Goal: Task Accomplishment & Management: Manage account settings

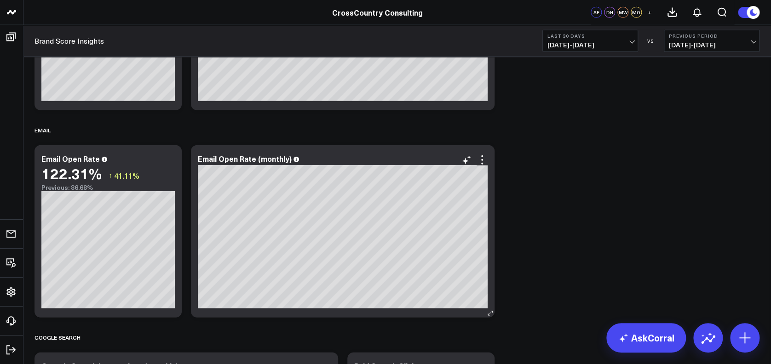
scroll to position [1084, 0]
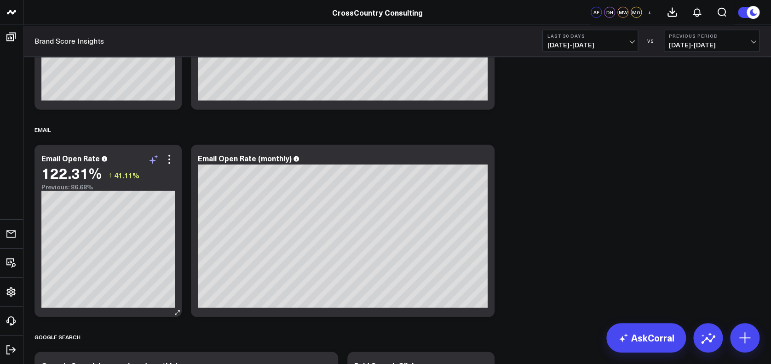
click at [150, 155] on icon at bounding box center [153, 159] width 11 height 11
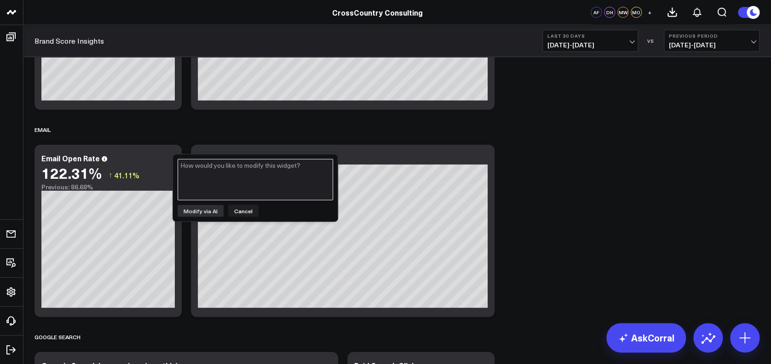
click at [229, 178] on textarea at bounding box center [255, 179] width 155 height 41
click at [238, 212] on button "Cancel" at bounding box center [243, 211] width 30 height 12
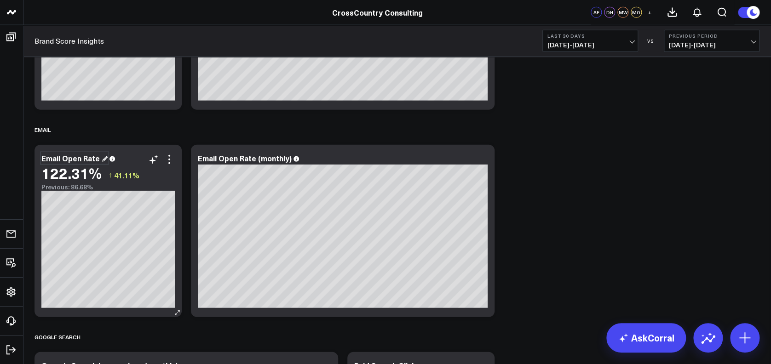
click at [63, 157] on div "Email Open Rate" at bounding box center [74, 158] width 66 height 10
click at [63, 156] on div "Email Open Rate" at bounding box center [74, 158] width 66 height 10
copy div "Email Open Rate"
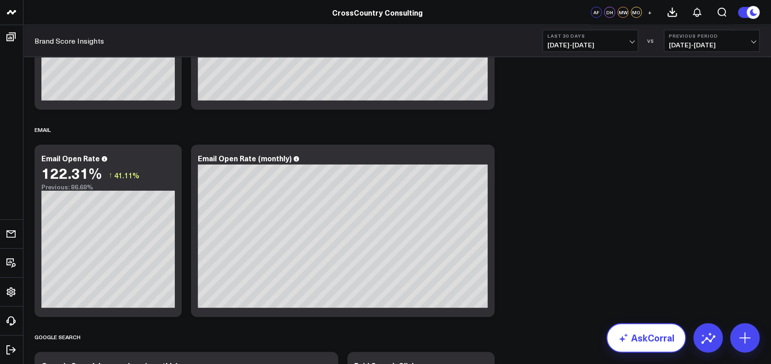
click at [648, 341] on link "AskCorral" at bounding box center [646, 337] width 80 height 29
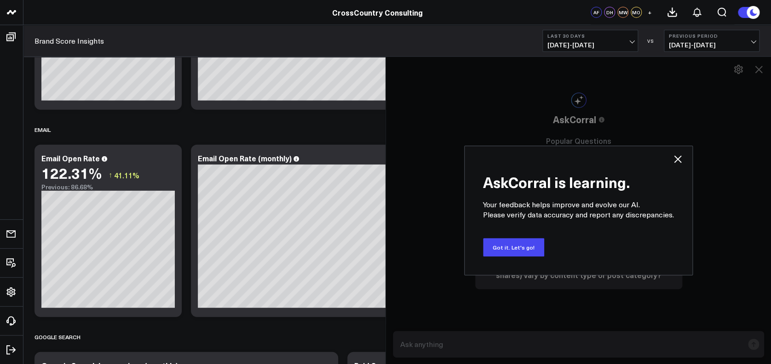
click at [681, 154] on icon at bounding box center [677, 159] width 11 height 11
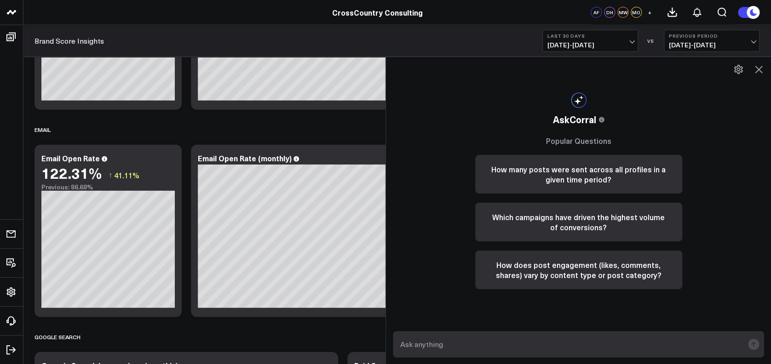
click at [467, 353] on form at bounding box center [578, 344] width 371 height 27
click at [457, 342] on input "text" at bounding box center [570, 344] width 345 height 17
paste input "Email Open Rate"
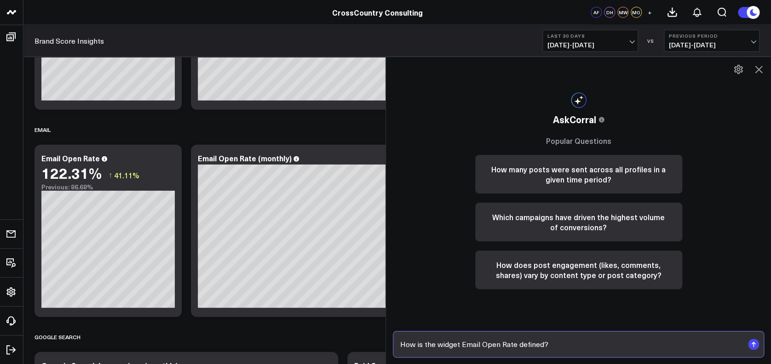
type input "How is the widget Email Open Rate defined?"
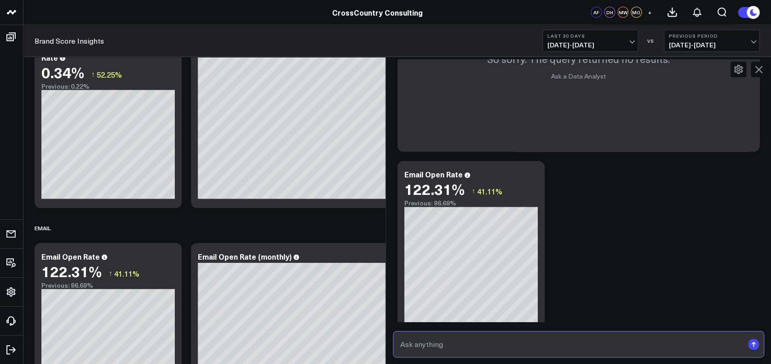
scroll to position [455, 0]
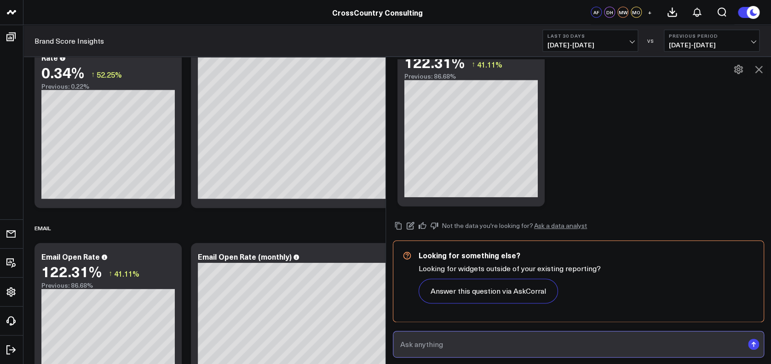
click at [464, 342] on input "text" at bounding box center [570, 344] width 345 height 17
type input "what does the sql look like for it?"
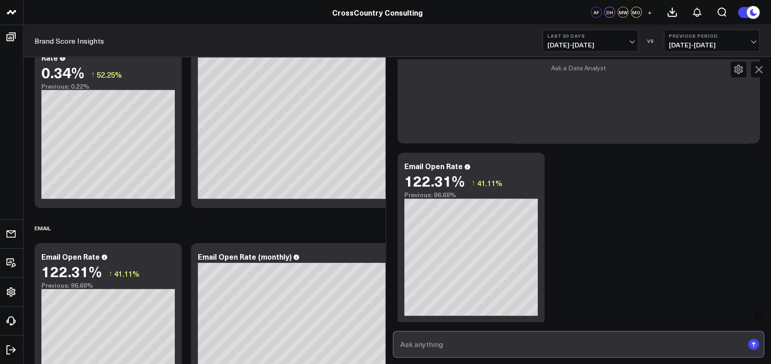
scroll to position [340, 0]
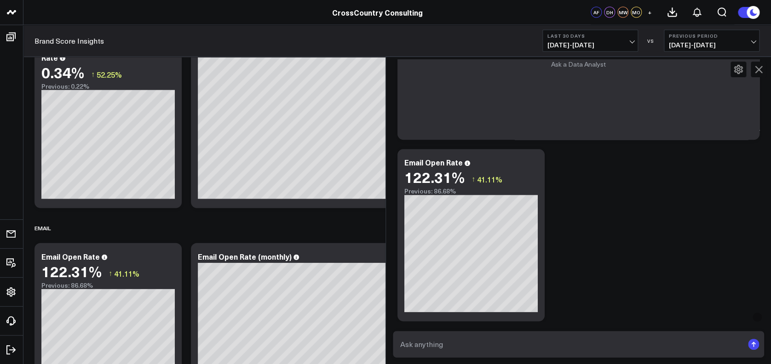
click at [757, 62] on button at bounding box center [759, 70] width 16 height 16
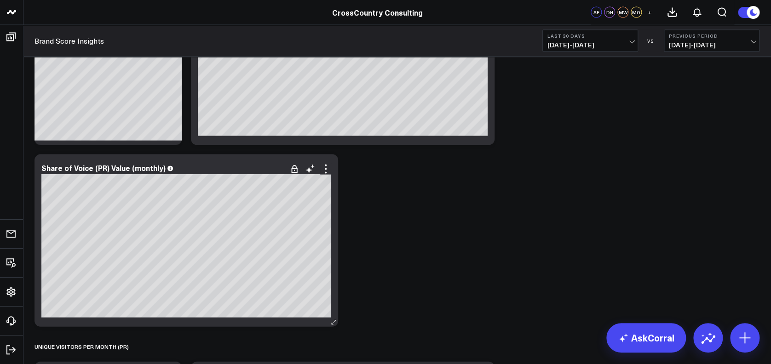
scroll to position [2588, 0]
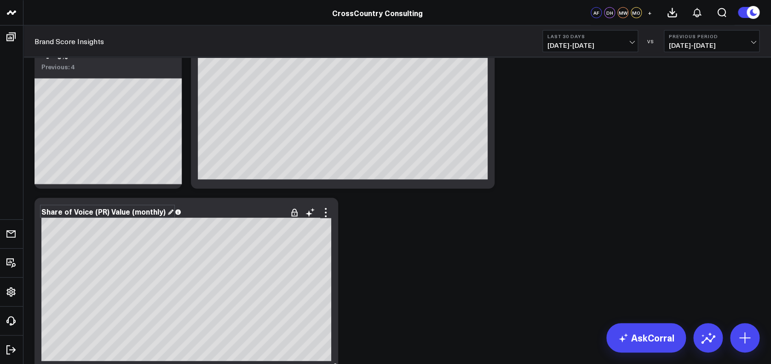
click at [126, 211] on div "Share of Voice (PR) Value (monthly)" at bounding box center [107, 211] width 132 height 10
copy div "Share of Voice (PR) Value (monthly)"
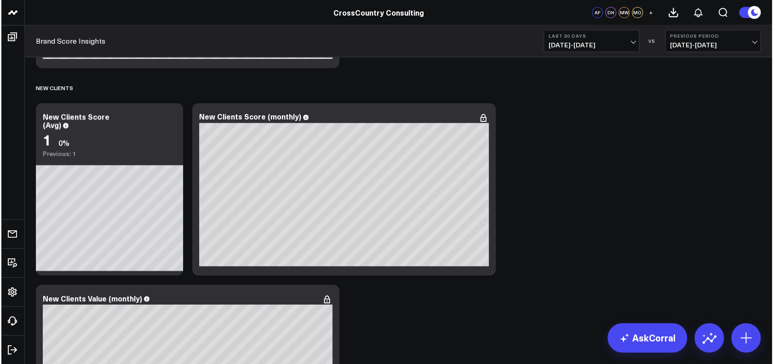
scroll to position [4057, 0]
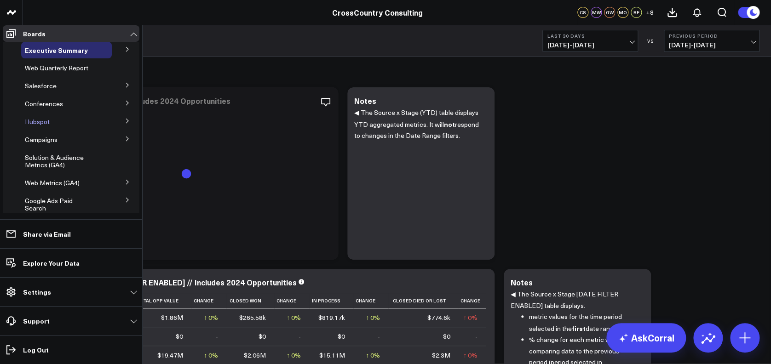
click at [37, 126] on span "Hubspot" at bounding box center [37, 121] width 25 height 9
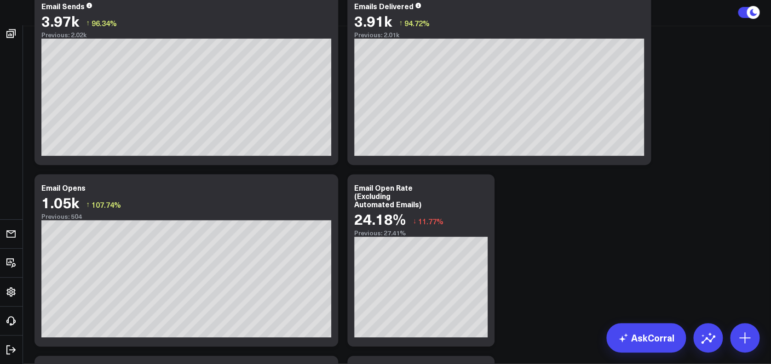
scroll to position [69, 0]
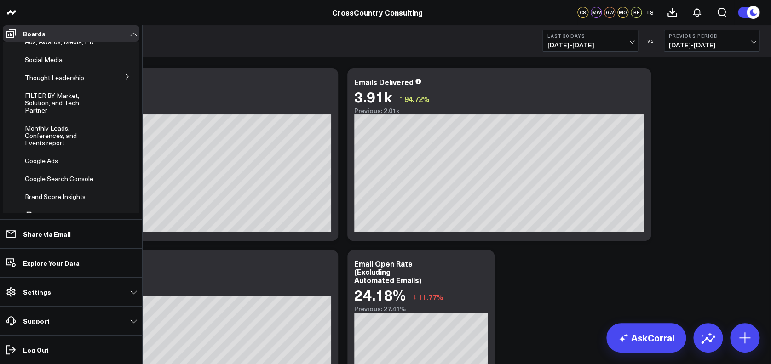
scroll to position [247, 0]
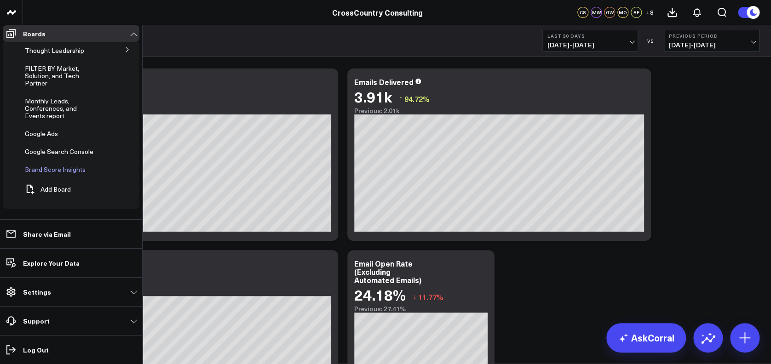
click at [55, 174] on span "Brand Score Insights" at bounding box center [55, 169] width 61 height 9
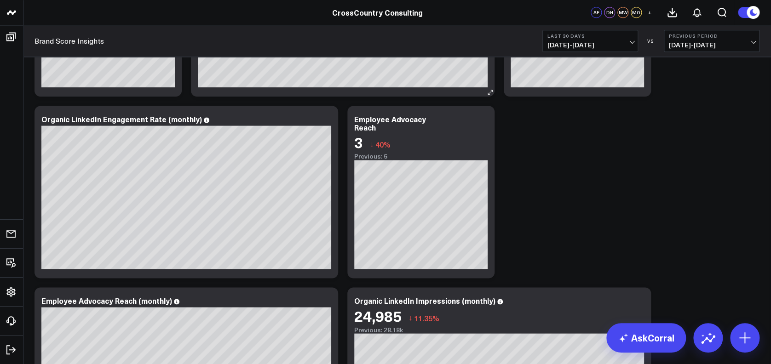
scroll to position [563, 0]
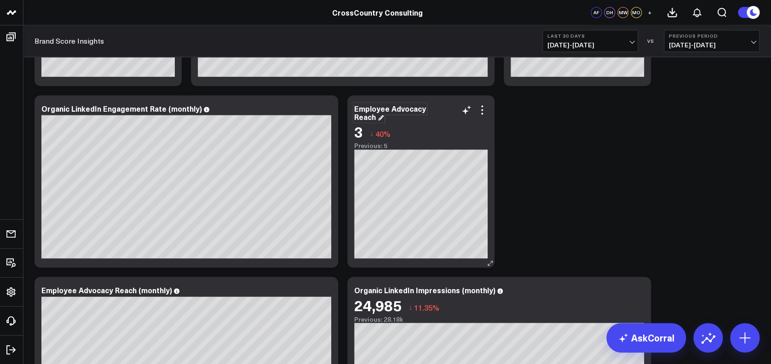
click at [381, 110] on div "Employee Advocacy Reach" at bounding box center [390, 112] width 72 height 18
click at [373, 109] on div "Employee Advocacy Reach" at bounding box center [390, 112] width 72 height 18
copy div "Employee Advocacy Reach"
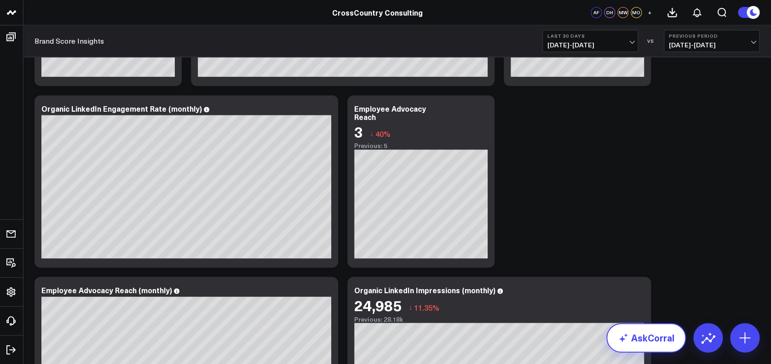
click at [634, 340] on link "AskCorral" at bounding box center [646, 337] width 80 height 29
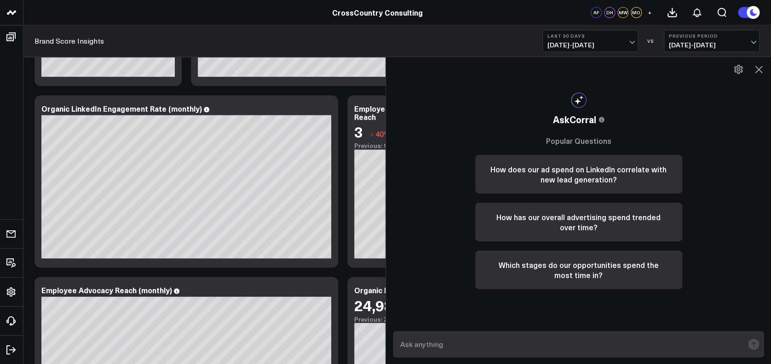
click at [497, 335] on form at bounding box center [578, 344] width 371 height 27
click at [473, 344] on input "text" at bounding box center [570, 344] width 345 height 17
paste input "Employee Advocacy Reach"
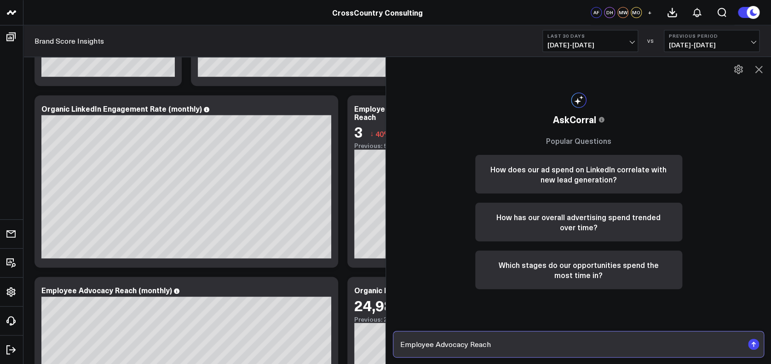
click at [406, 347] on input "Employee Advocacy Reach" at bounding box center [570, 344] width 345 height 17
click at [578, 350] on input "how is the widget Employee Advocacy Reach" at bounding box center [570, 344] width 345 height 17
type input "how is the widget Employee Advocacy Reach defined?"
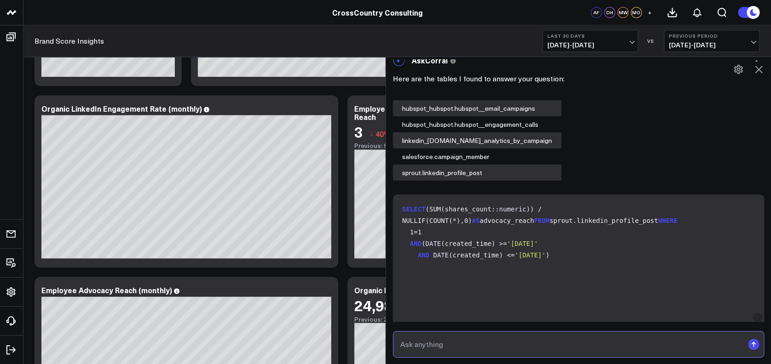
scroll to position [29, 0]
click at [620, 224] on code "SELECT (SUM(shares_count:: numeric )) / NULLIF(COUNT(*), 0 ) AS advocacy_reach …" at bounding box center [580, 233] width 356 height 57
drag, startPoint x: 620, startPoint y: 224, endPoint x: 578, endPoint y: 242, distance: 46.2
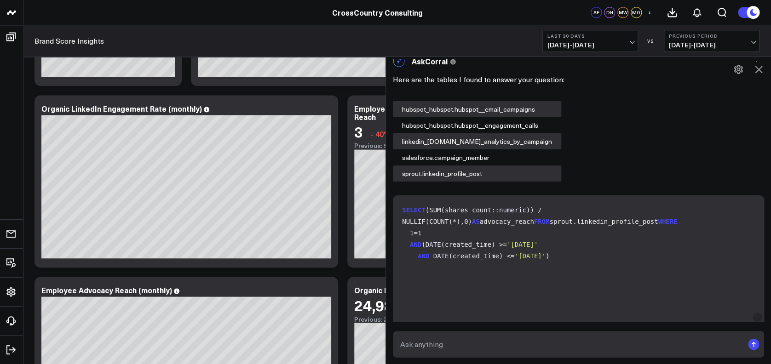
click at [578, 242] on code "SELECT (SUM(shares_count:: numeric )) / NULLIF(COUNT(*), 0 ) AS advocacy_reach …" at bounding box center [580, 233] width 356 height 57
drag, startPoint x: 654, startPoint y: 221, endPoint x: 609, endPoint y: 223, distance: 45.6
click at [609, 223] on code "SELECT (SUM(shares_count:: numeric )) / NULLIF(COUNT(*), 0 ) AS advocacy_reach …" at bounding box center [580, 233] width 356 height 57
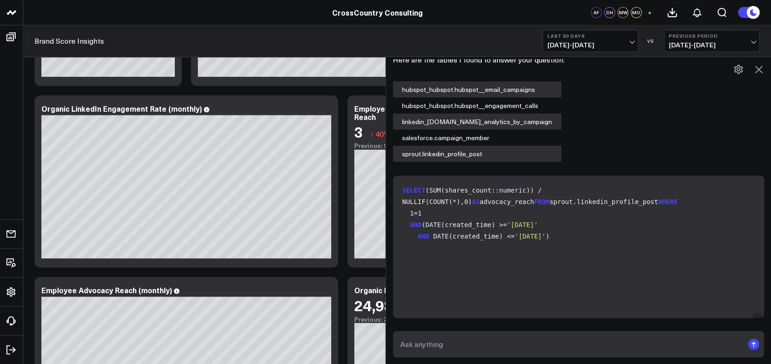
scroll to position [40, 0]
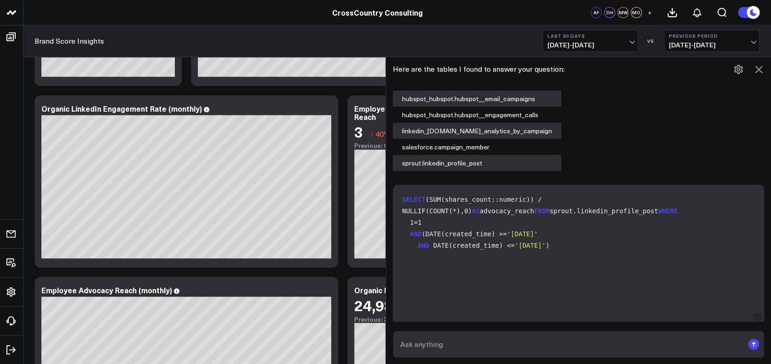
click at [759, 71] on icon at bounding box center [758, 69] width 11 height 11
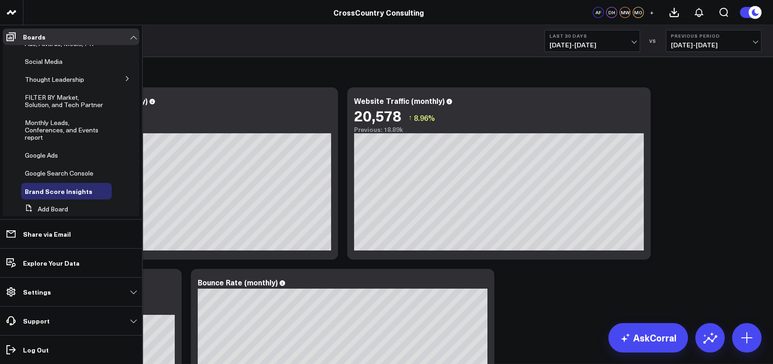
scroll to position [247, 0]
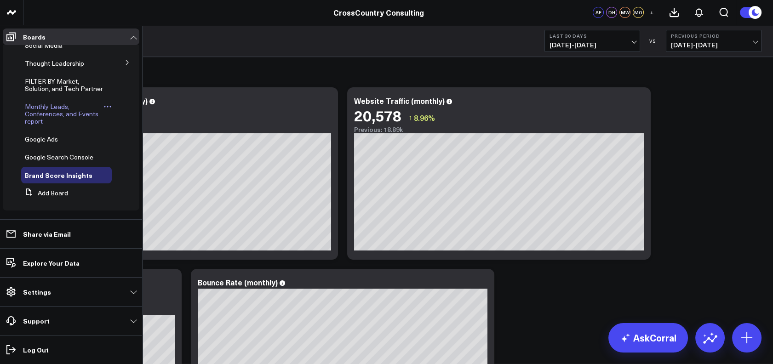
click at [43, 117] on span "Monthly Leads, Conferences, and Events report" at bounding box center [62, 113] width 74 height 23
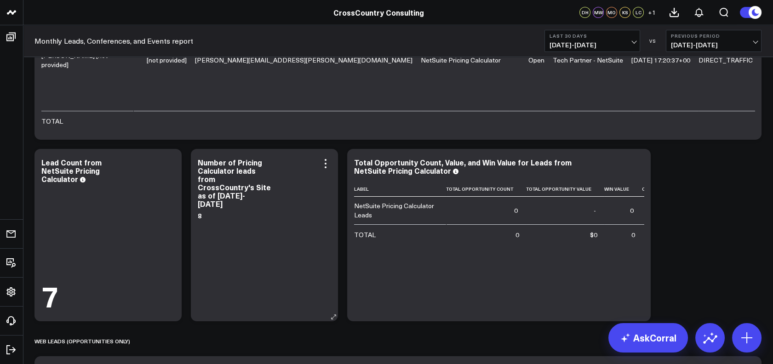
scroll to position [309, 0]
click at [326, 162] on icon at bounding box center [326, 163] width 2 height 2
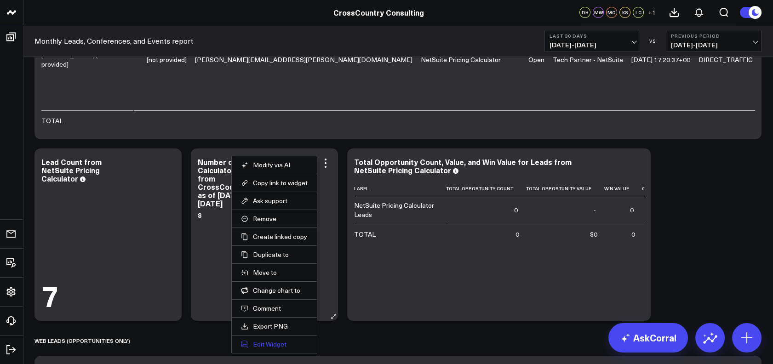
click at [265, 346] on button "Edit Widget" at bounding box center [274, 344] width 67 height 8
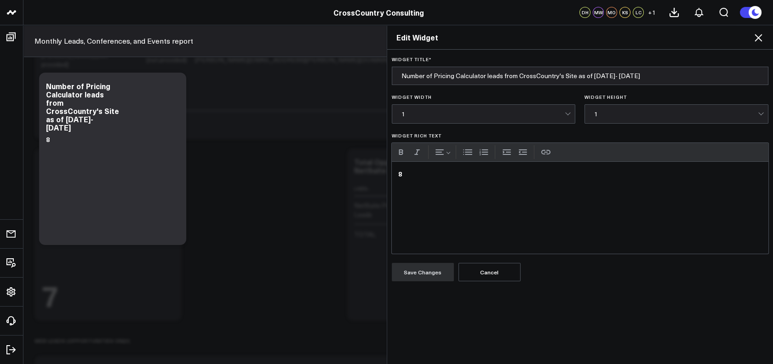
click at [431, 187] on div "8" at bounding box center [580, 208] width 377 height 92
click at [669, 70] on input "Number of Pricing Calculator leads from CrossCountry's Site as of [DATE]- [DATE]" at bounding box center [580, 76] width 377 height 18
type input "Number of Pricing Calculator leads from CrossCountry's Site as of [DATE]- [DATE]"
click at [425, 273] on button "Save Changes" at bounding box center [423, 272] width 62 height 18
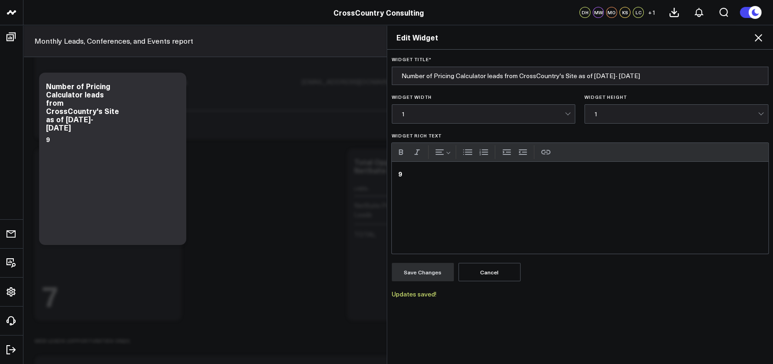
click at [348, 227] on div "Edit Widget Widget Title * Number of Pricing Calculator leads from CrossCountry…" at bounding box center [386, 194] width 773 height 339
click at [758, 38] on icon at bounding box center [758, 37] width 7 height 7
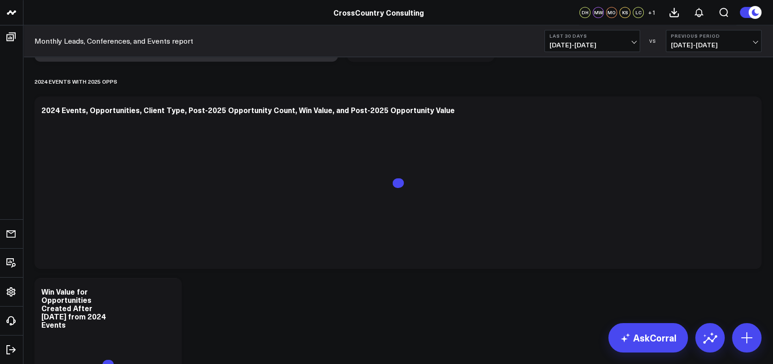
scroll to position [2086, 0]
